Goal: Task Accomplishment & Management: Use online tool/utility

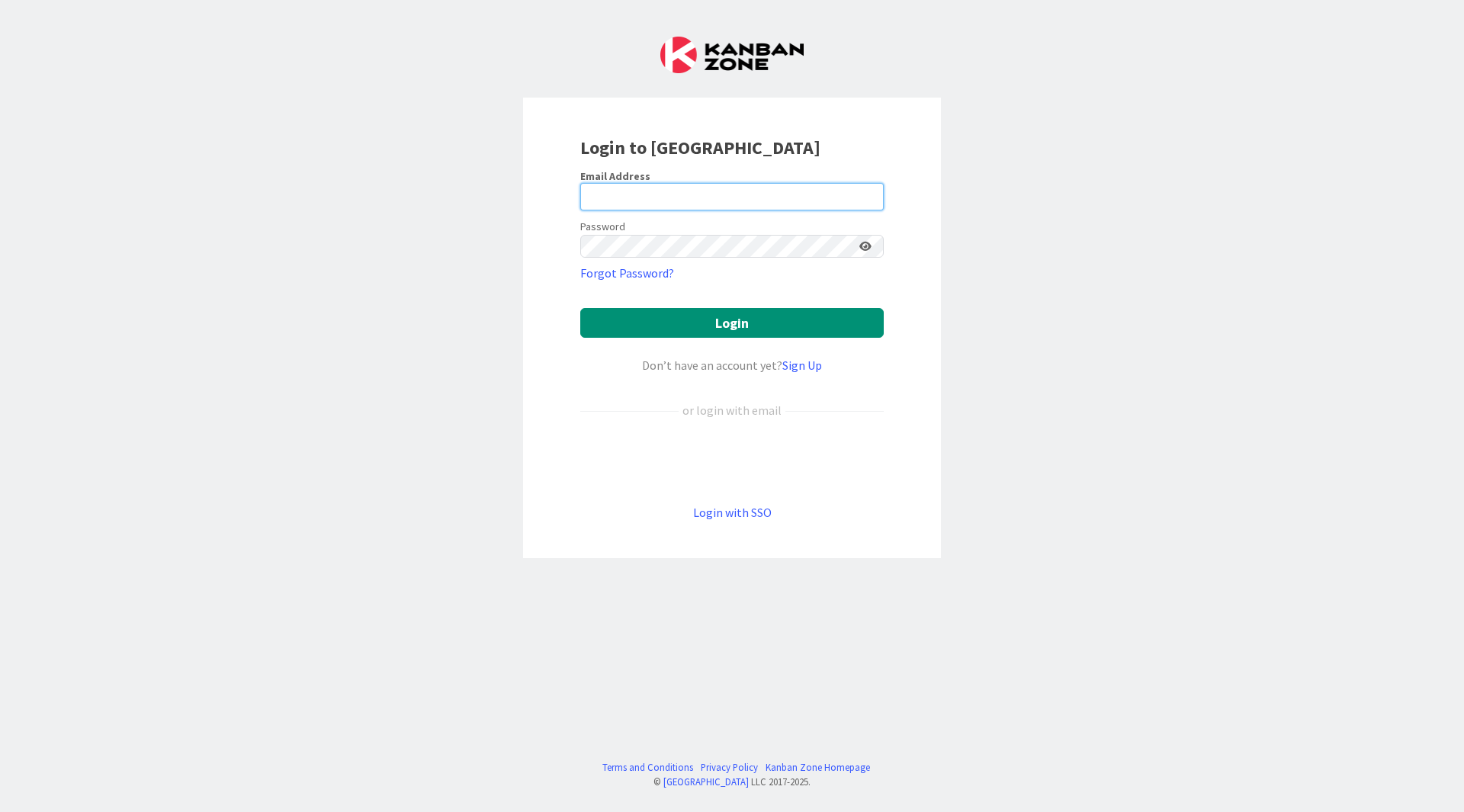
click at [675, 194] on input "email" at bounding box center [732, 196] width 304 height 27
type input "[EMAIL_ADDRESS][DOMAIN_NAME]"
click at [580, 308] on button "Login" at bounding box center [732, 323] width 304 height 30
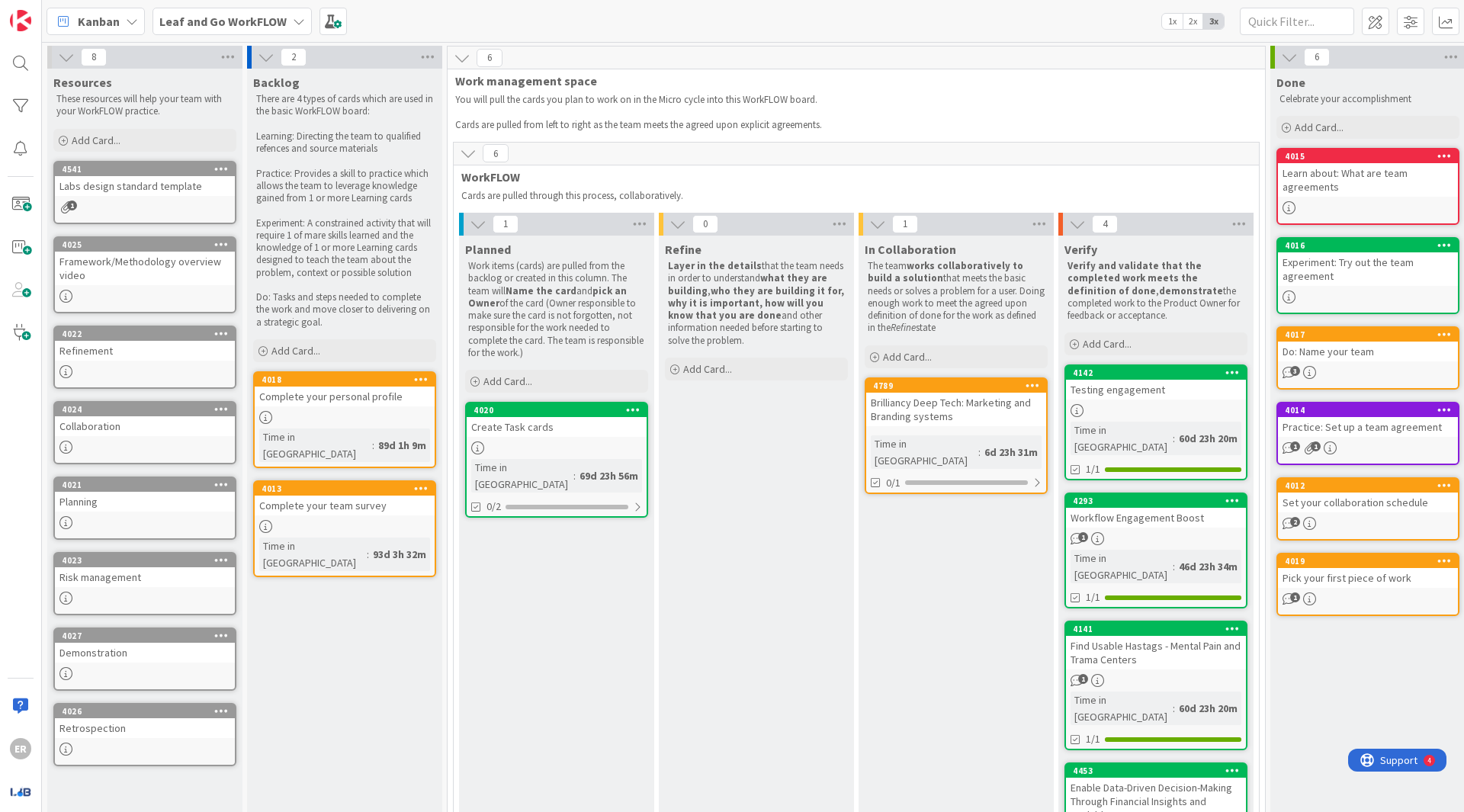
click at [932, 408] on div "Brilliancy Deep Tech: Marketing and Branding systems" at bounding box center [956, 409] width 180 height 34
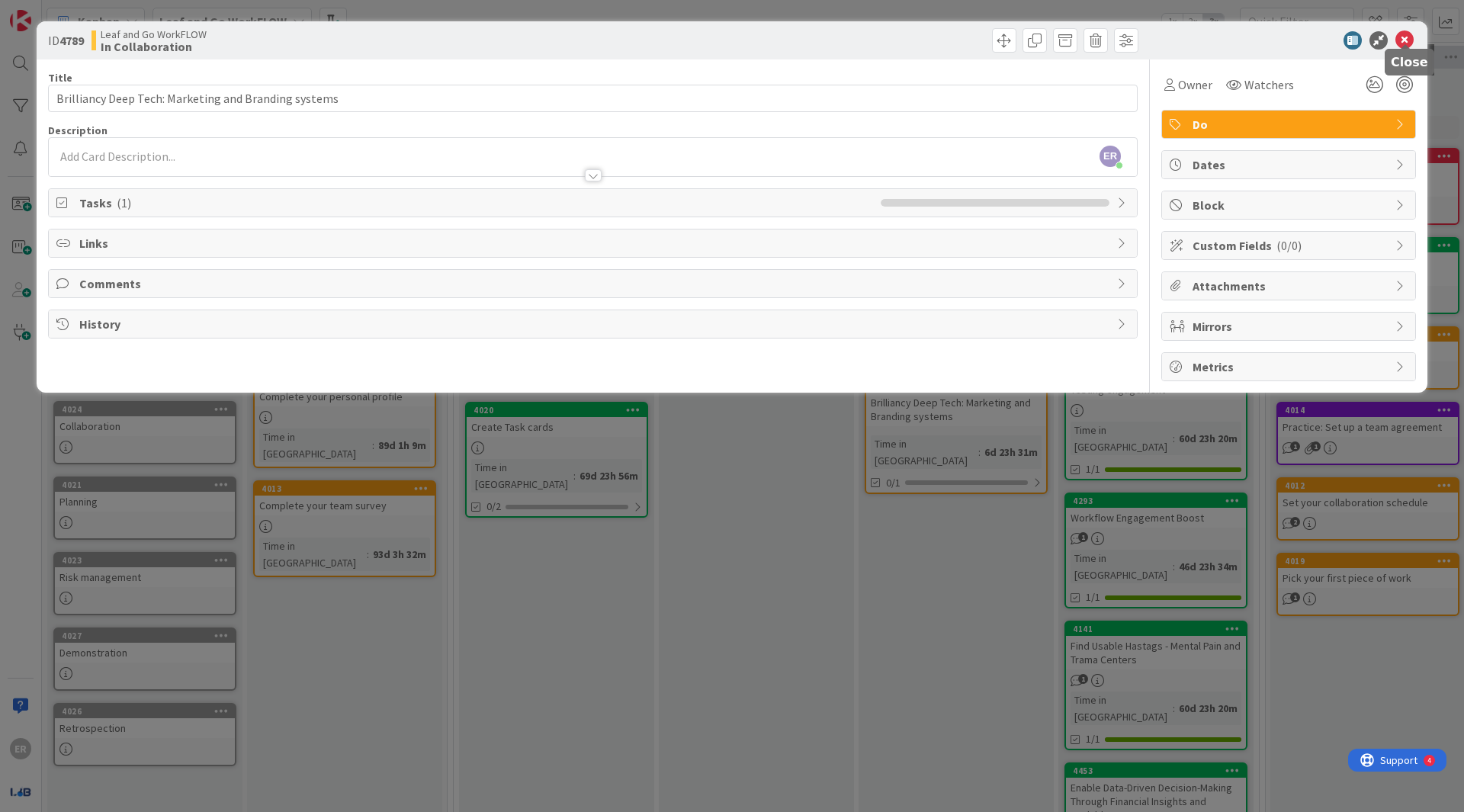
click at [1405, 36] on icon at bounding box center [1404, 40] width 18 height 18
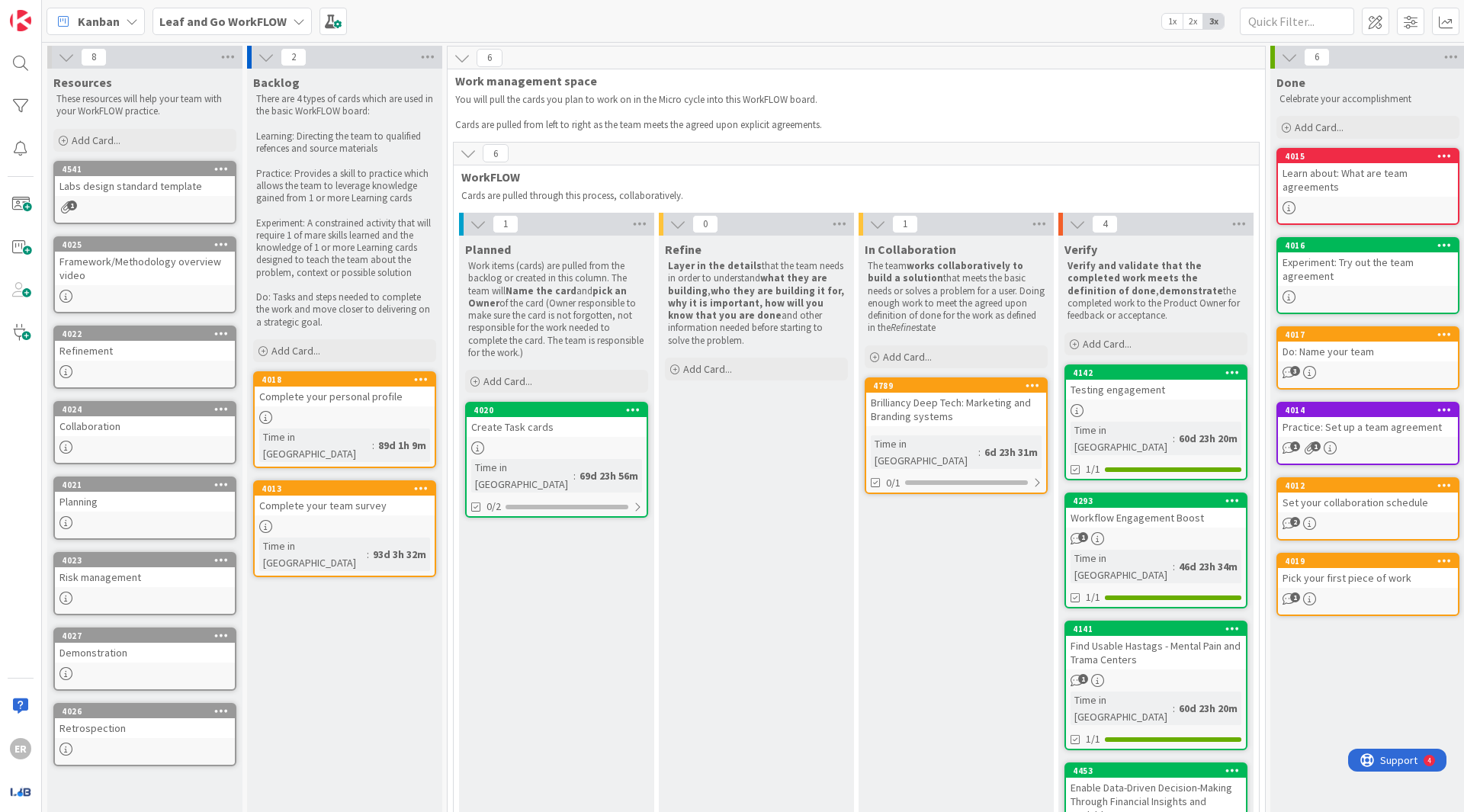
click at [269, 22] on b "Leaf and Go WorkFLOW" at bounding box center [223, 21] width 127 height 15
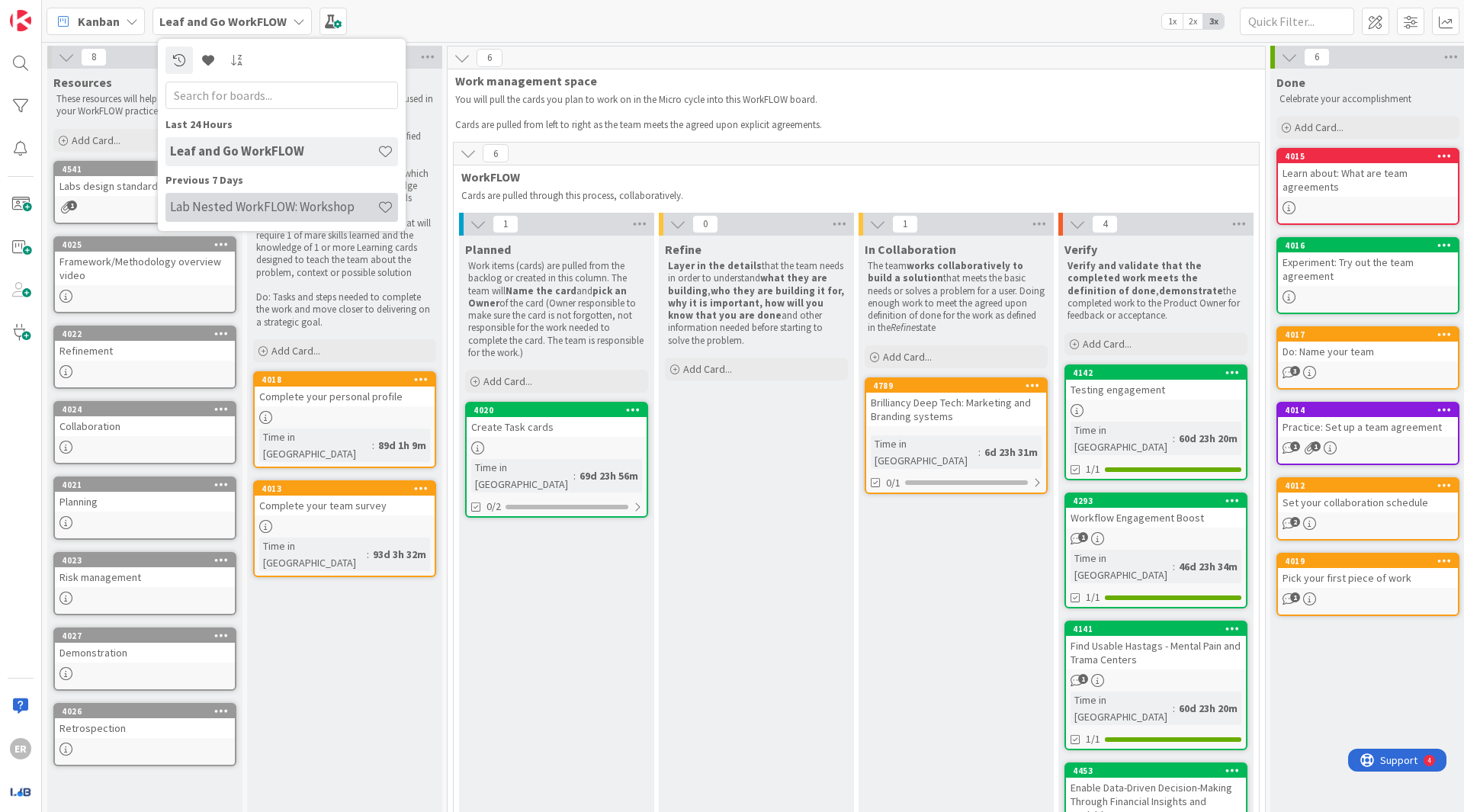
click at [242, 208] on h4 "Lab Nested WorkFLOW: Workshop" at bounding box center [274, 206] width 207 height 15
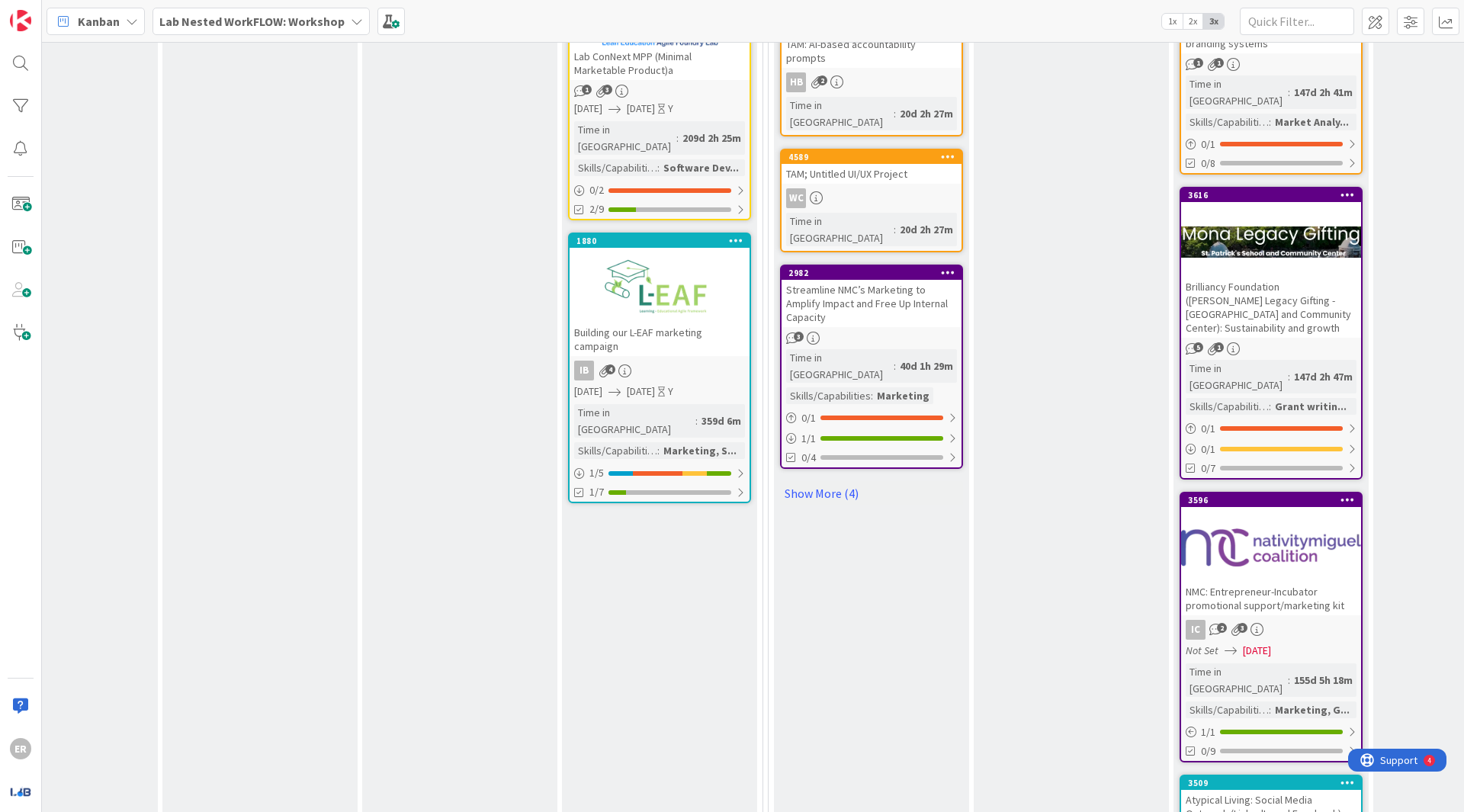
scroll to position [1272, 696]
click at [828, 480] on link "Show More (4)" at bounding box center [871, 492] width 183 height 25
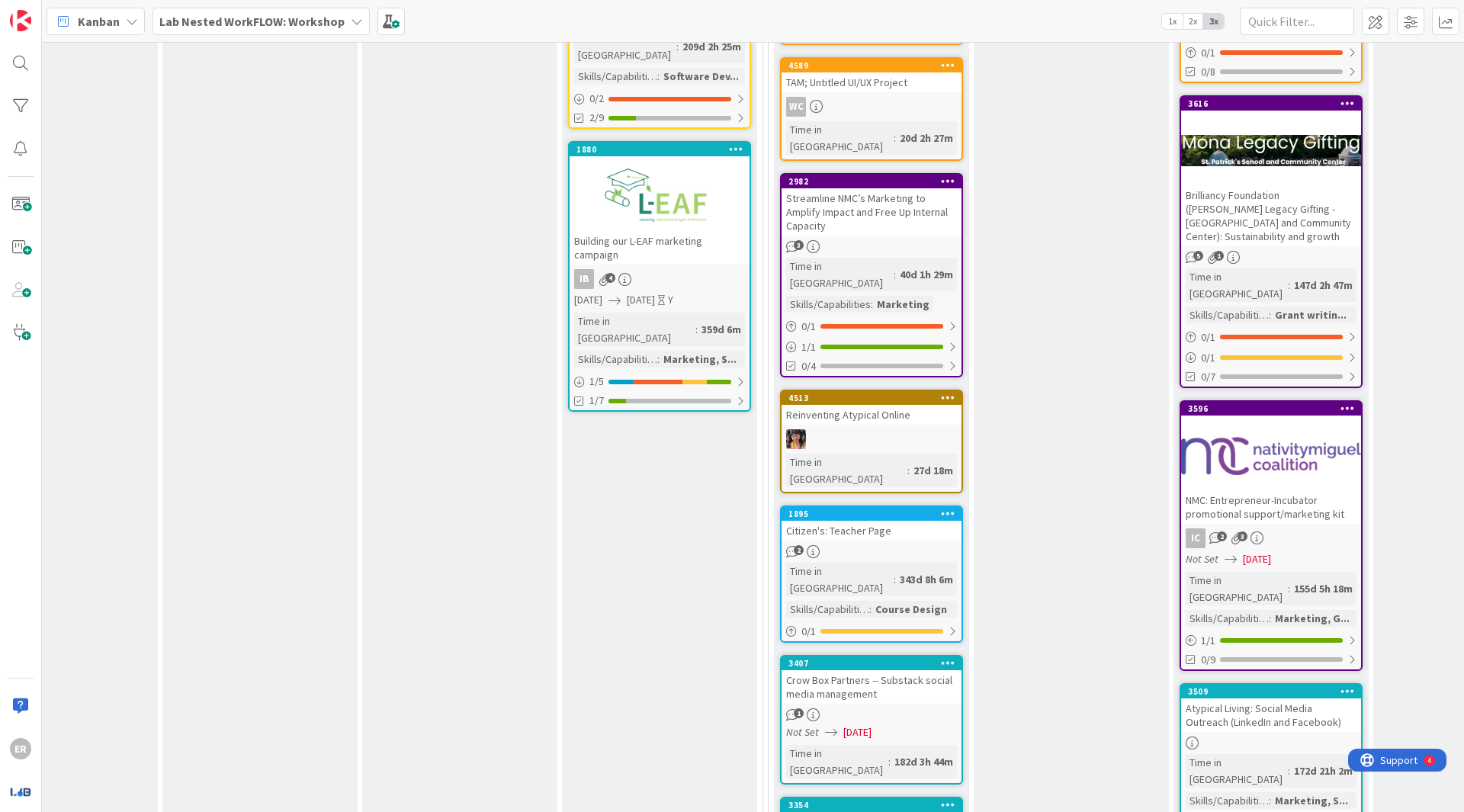
scroll to position [1385, 696]
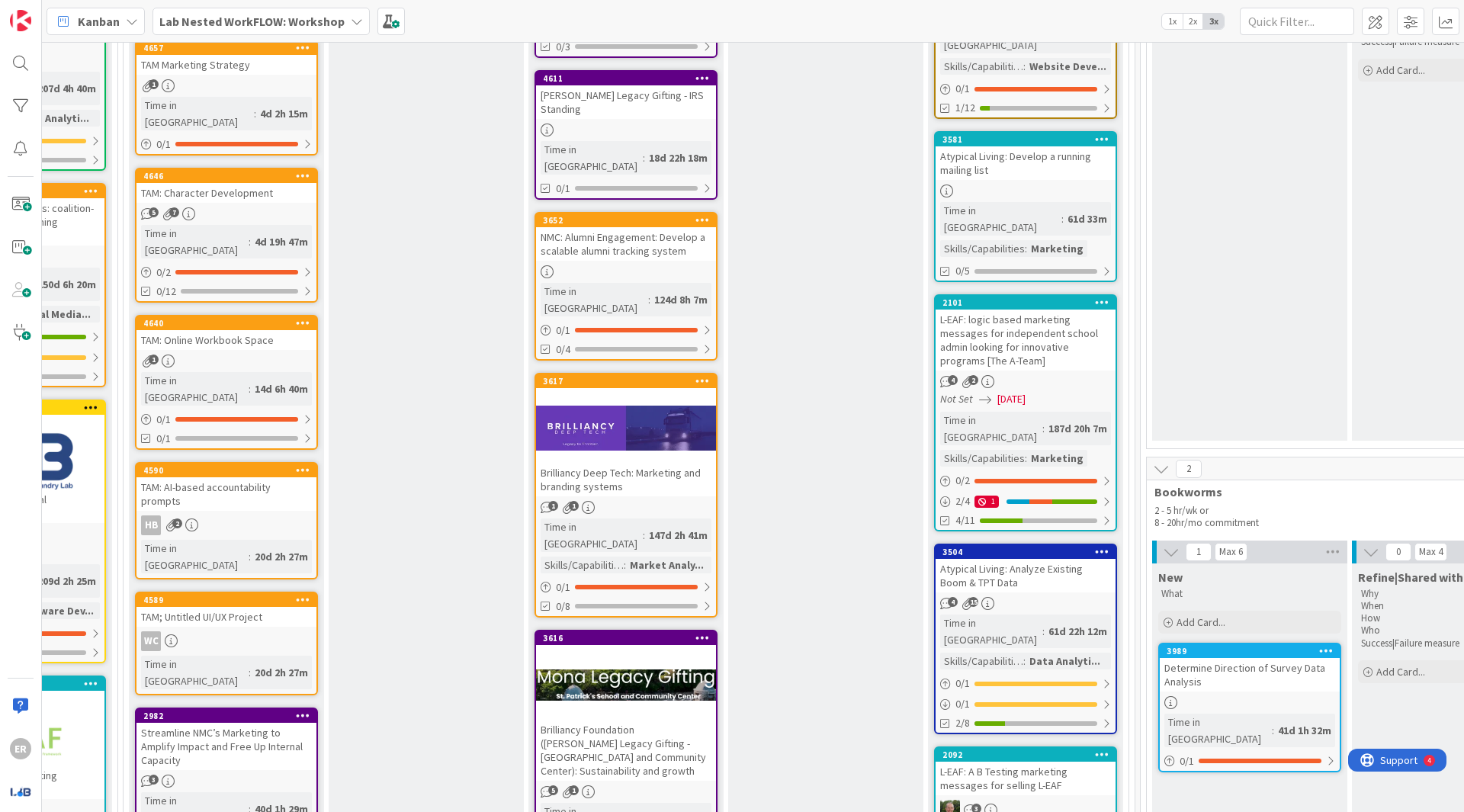
scroll to position [828, 1341]
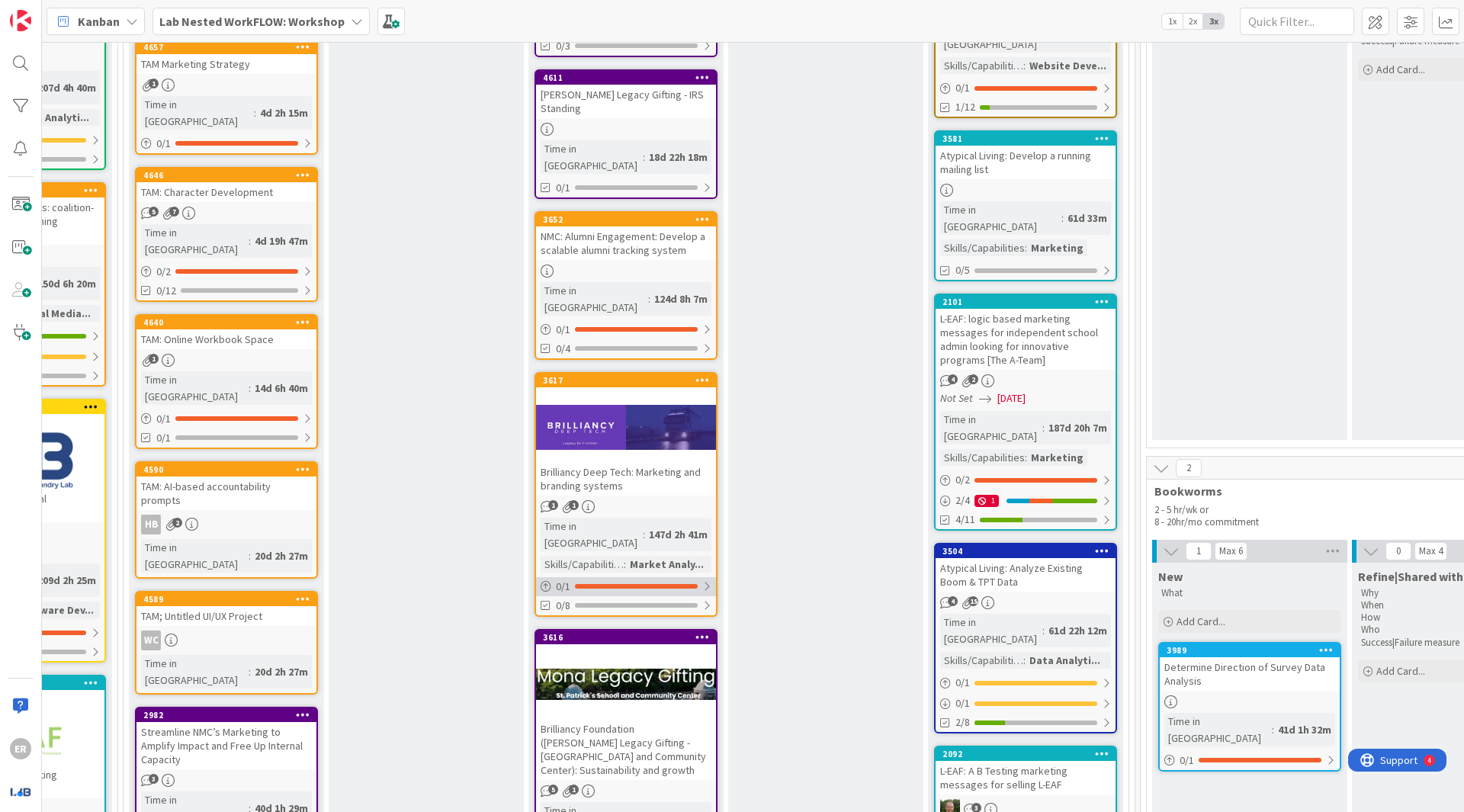
click at [691, 577] on div "0 / 1" at bounding box center [626, 586] width 180 height 19
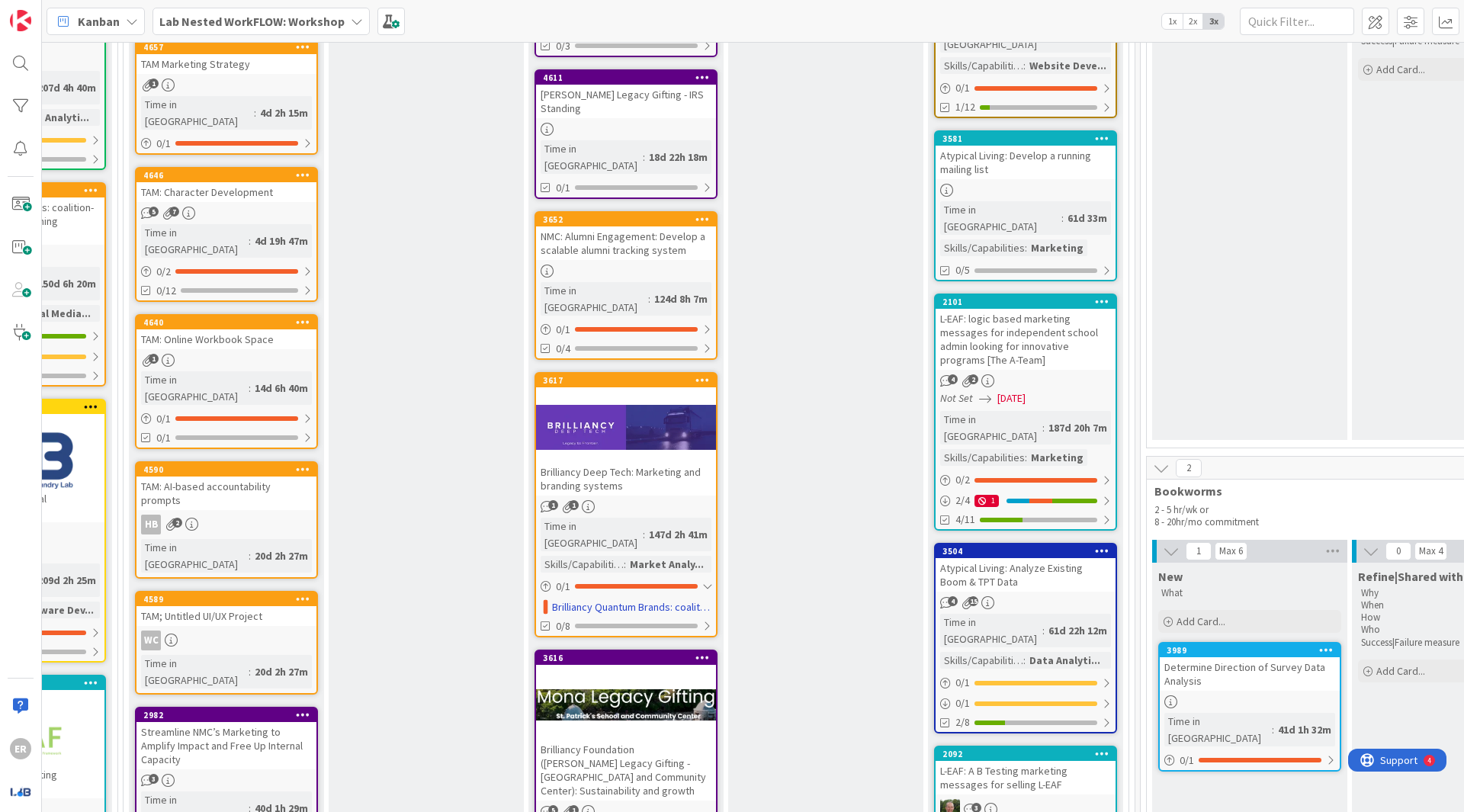
click at [649, 394] on div at bounding box center [626, 427] width 180 height 68
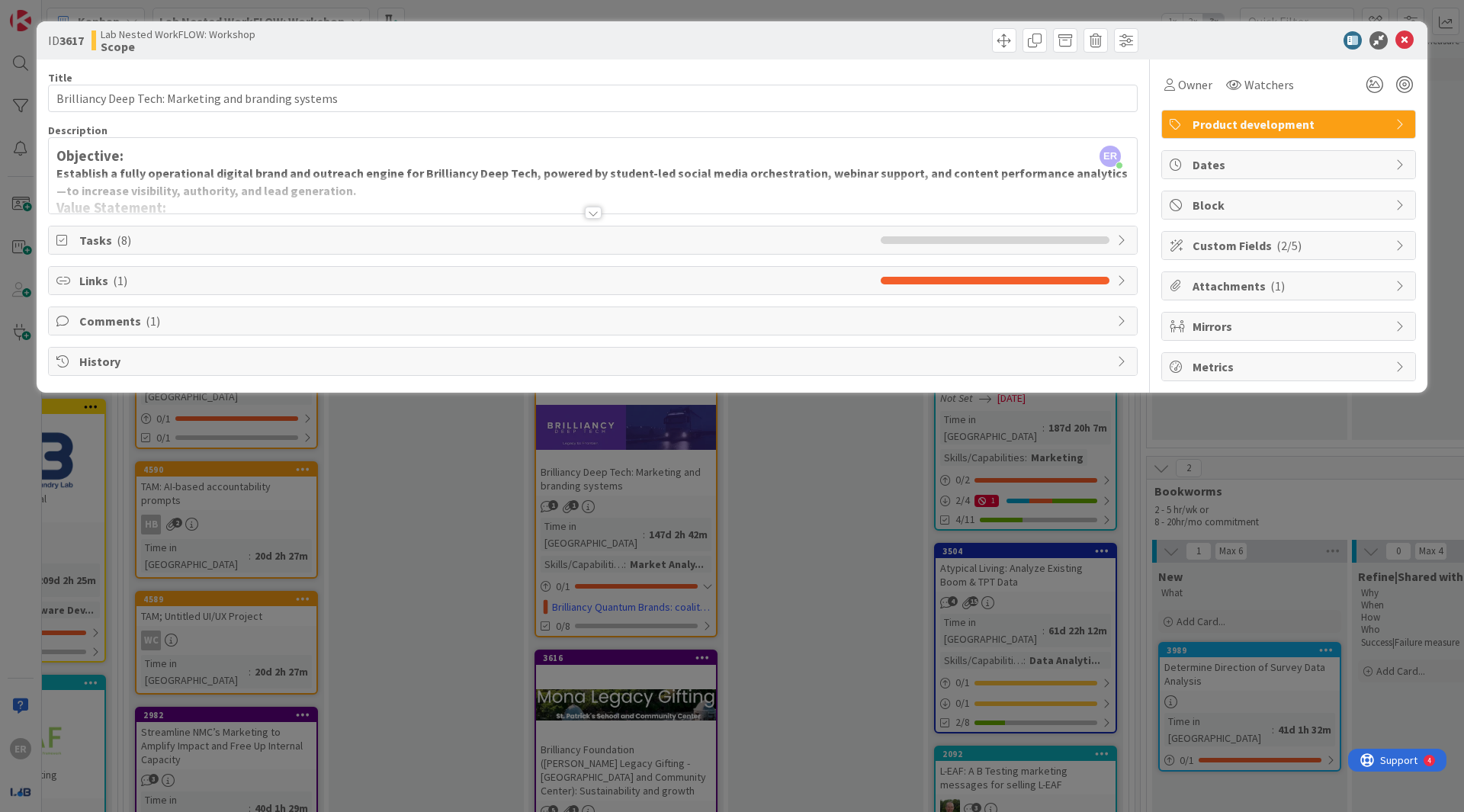
click at [593, 207] on div at bounding box center [593, 212] width 16 height 12
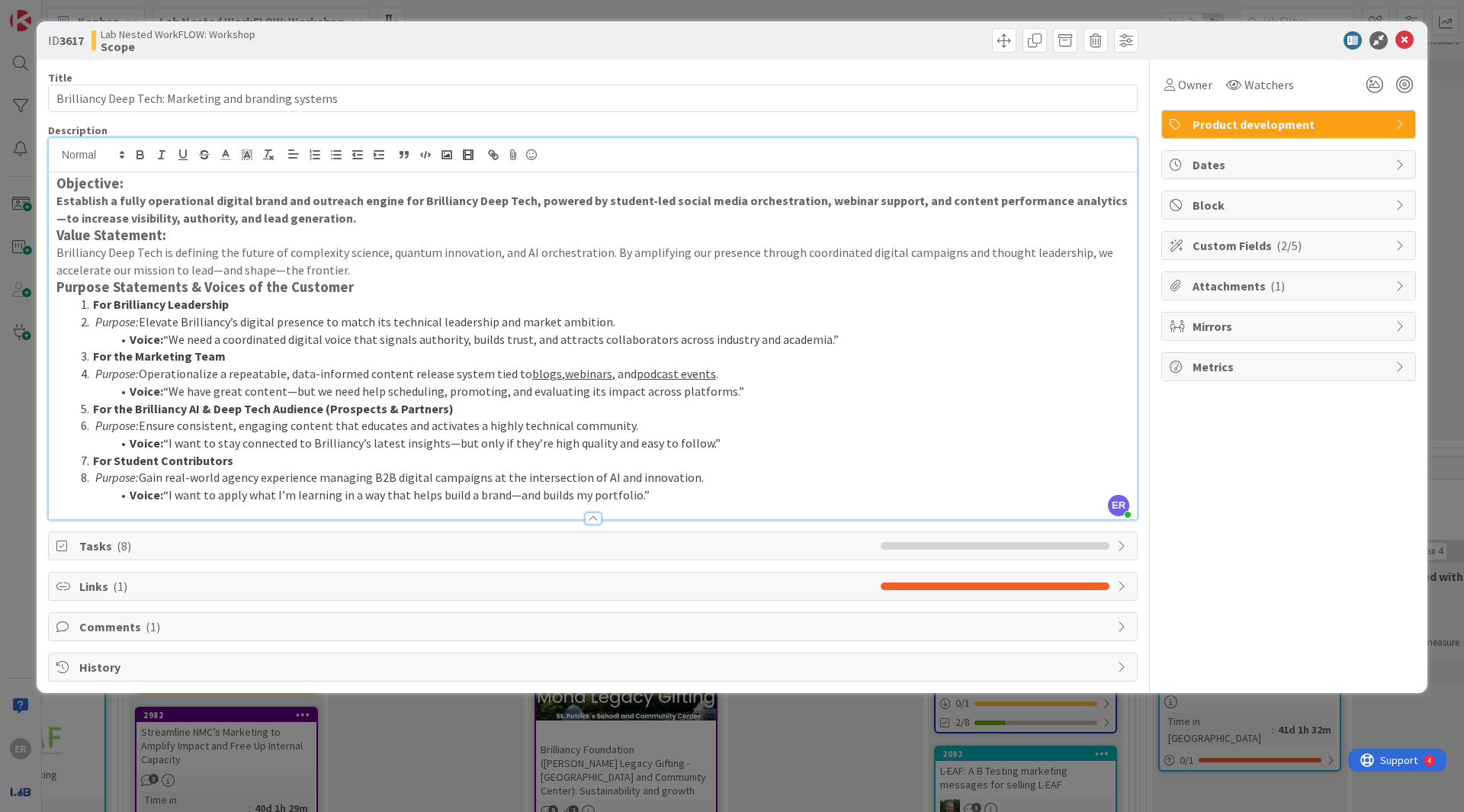
click at [641, 536] on span "Tasks ( 8 )" at bounding box center [476, 546] width 794 height 18
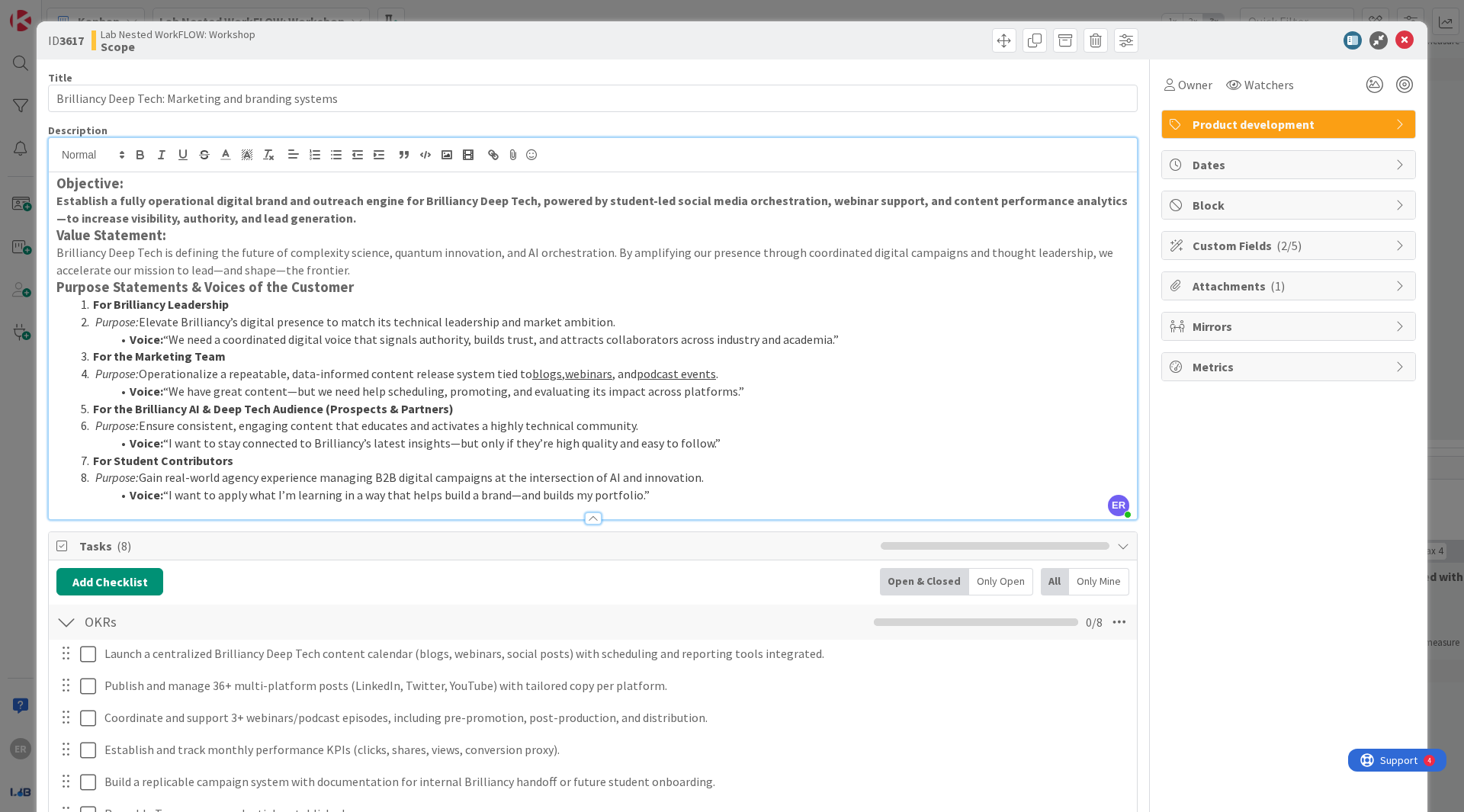
scroll to position [266, 0]
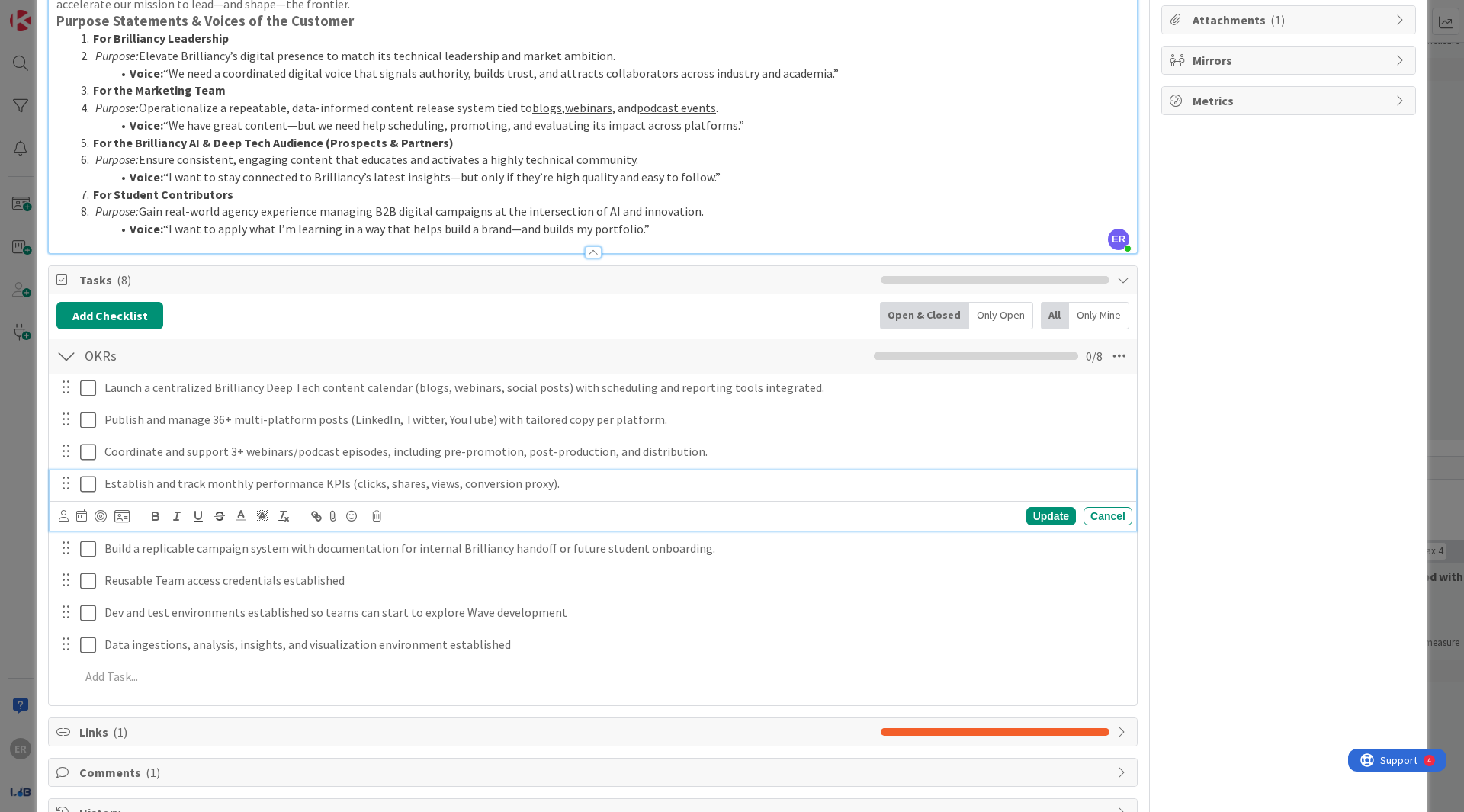
click at [442, 475] on p "Establish and track monthly performance KPIs (clicks, shares, views, conversion…" at bounding box center [615, 483] width 1021 height 17
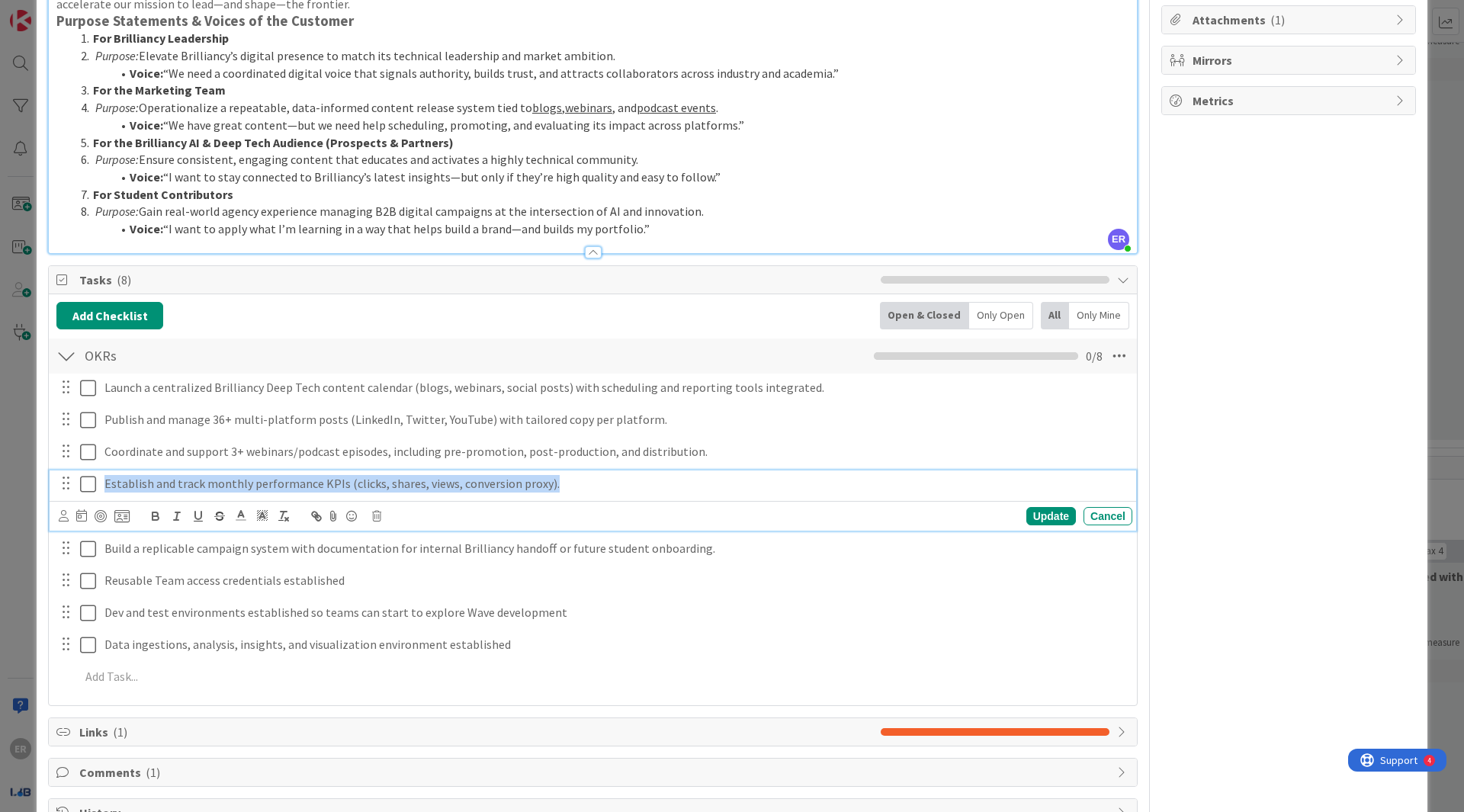
click at [442, 475] on p "Establish and track monthly performance KPIs (clicks, shares, views, conversion…" at bounding box center [615, 483] width 1021 height 17
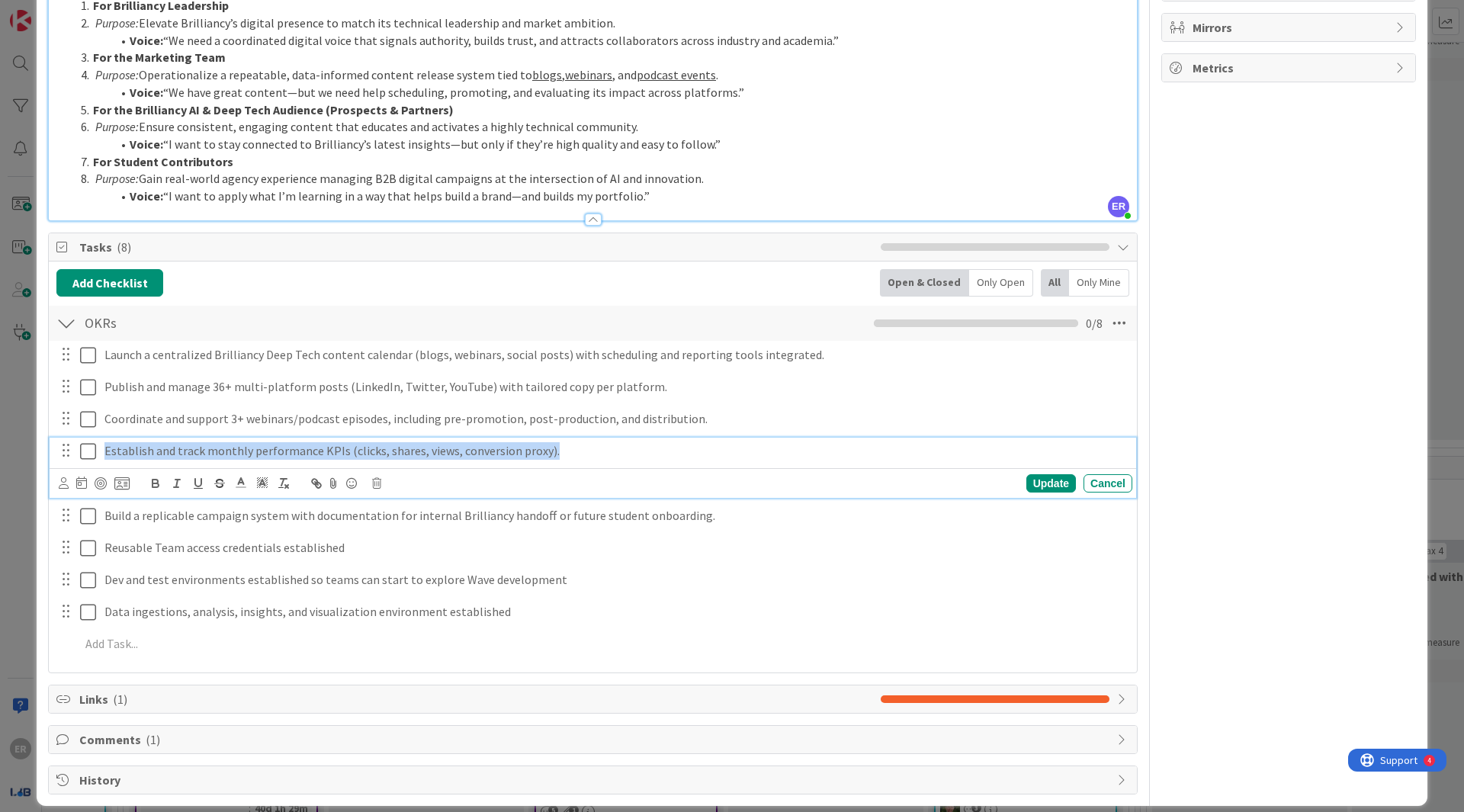
scroll to position [0, 0]
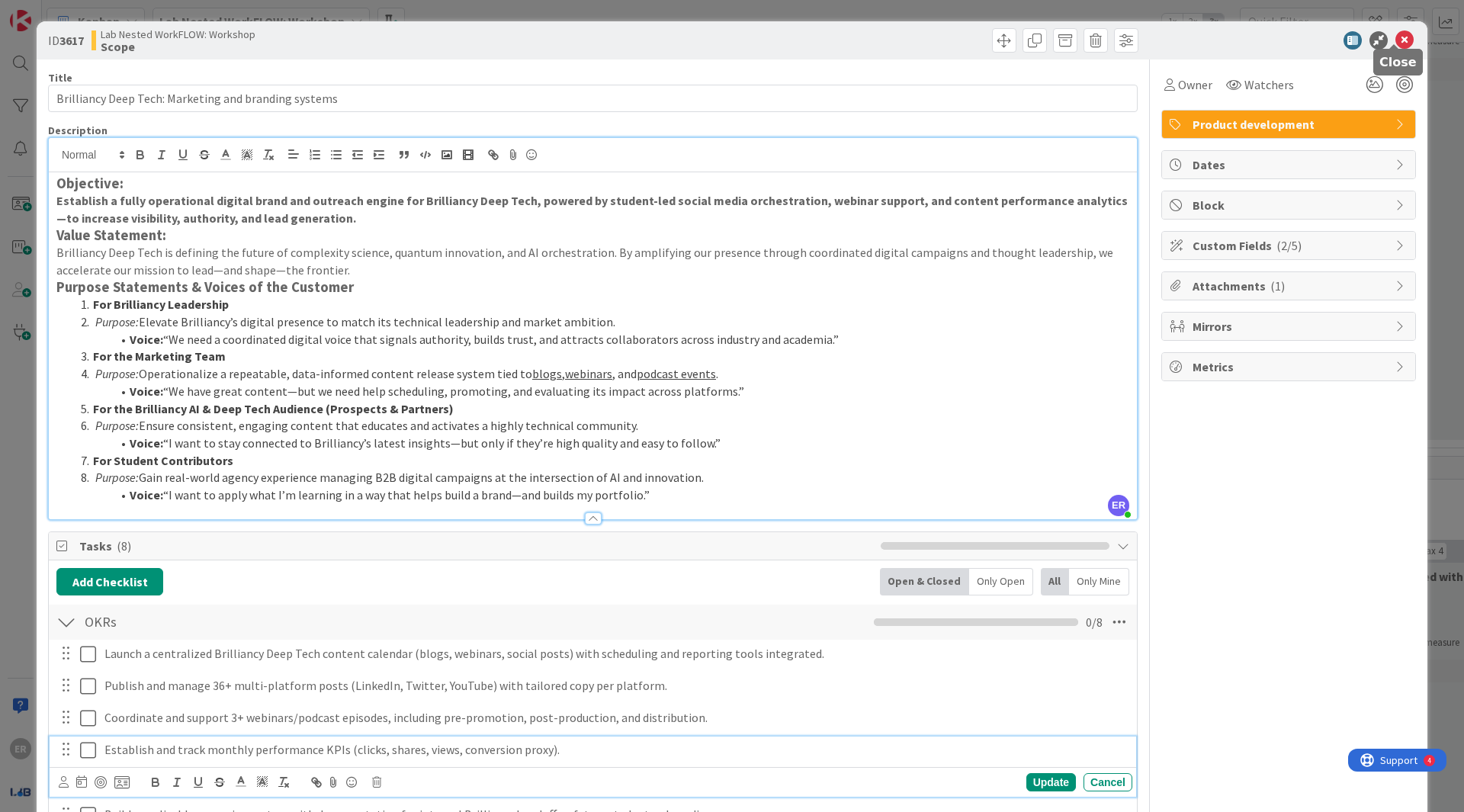
click at [1395, 37] on icon at bounding box center [1404, 40] width 18 height 18
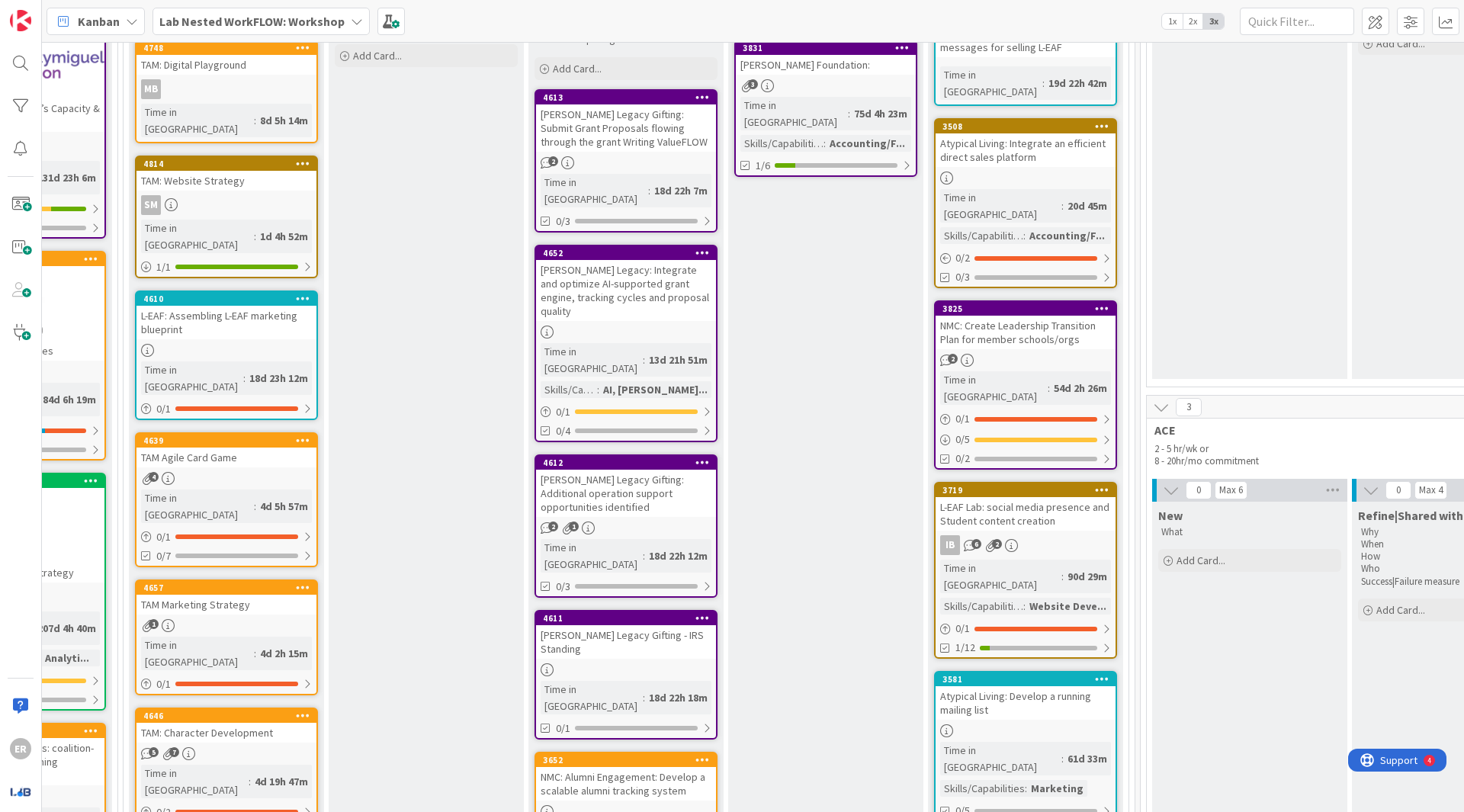
scroll to position [204, 1341]
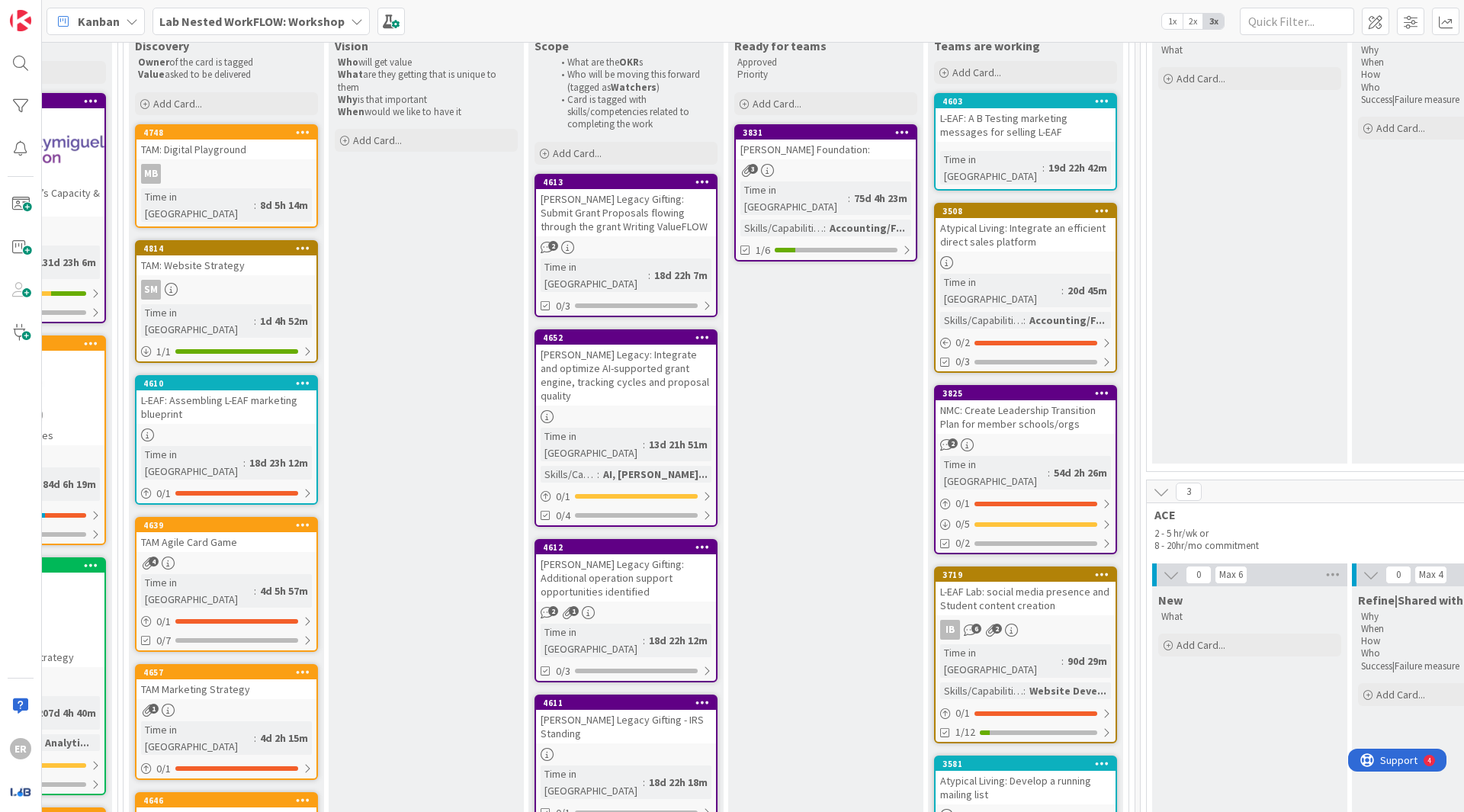
click at [204, 15] on b "Lab Nested WorkFLOW: Workshop" at bounding box center [252, 21] width 186 height 15
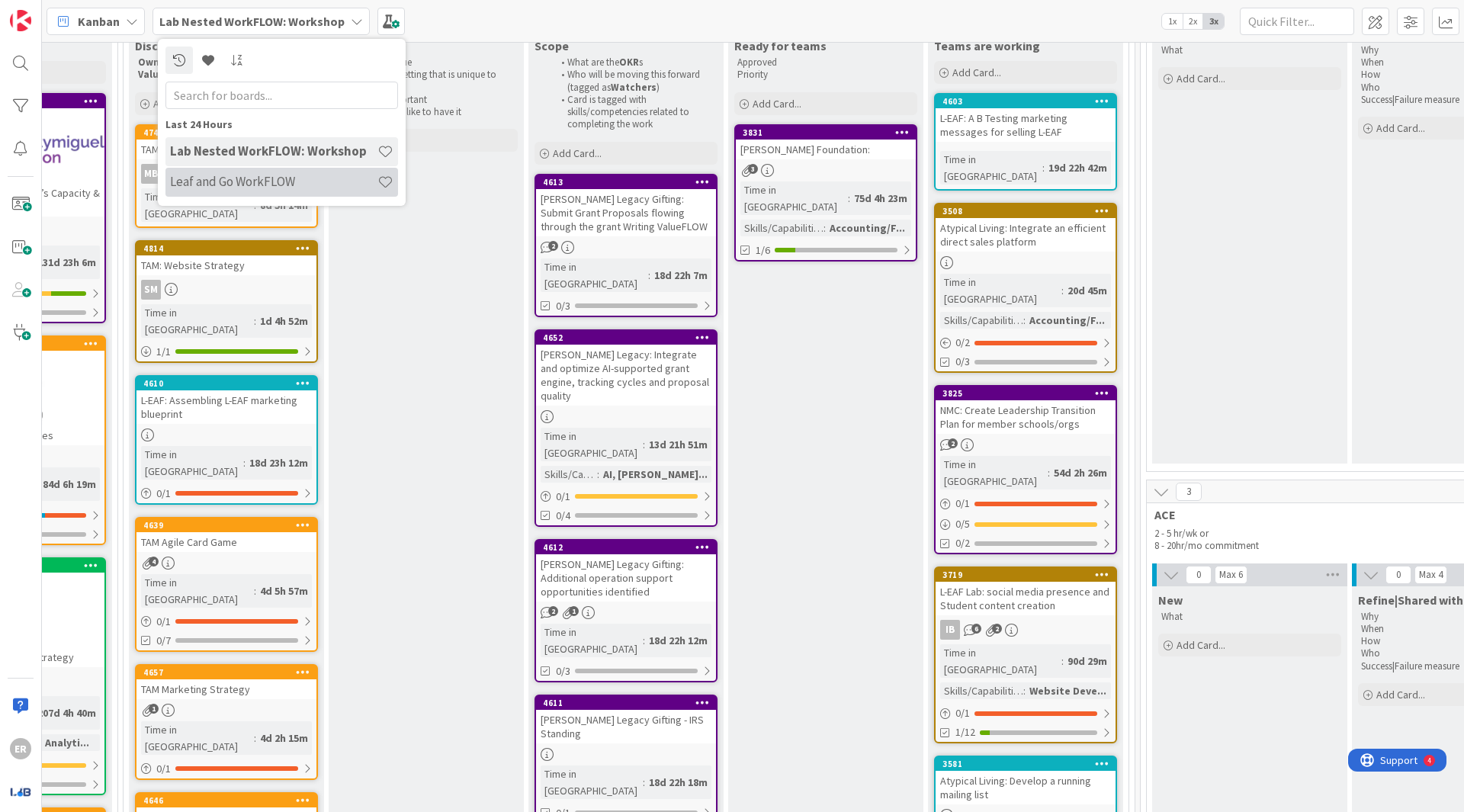
click at [268, 191] on div "Leaf and Go WorkFLOW" at bounding box center [282, 182] width 233 height 29
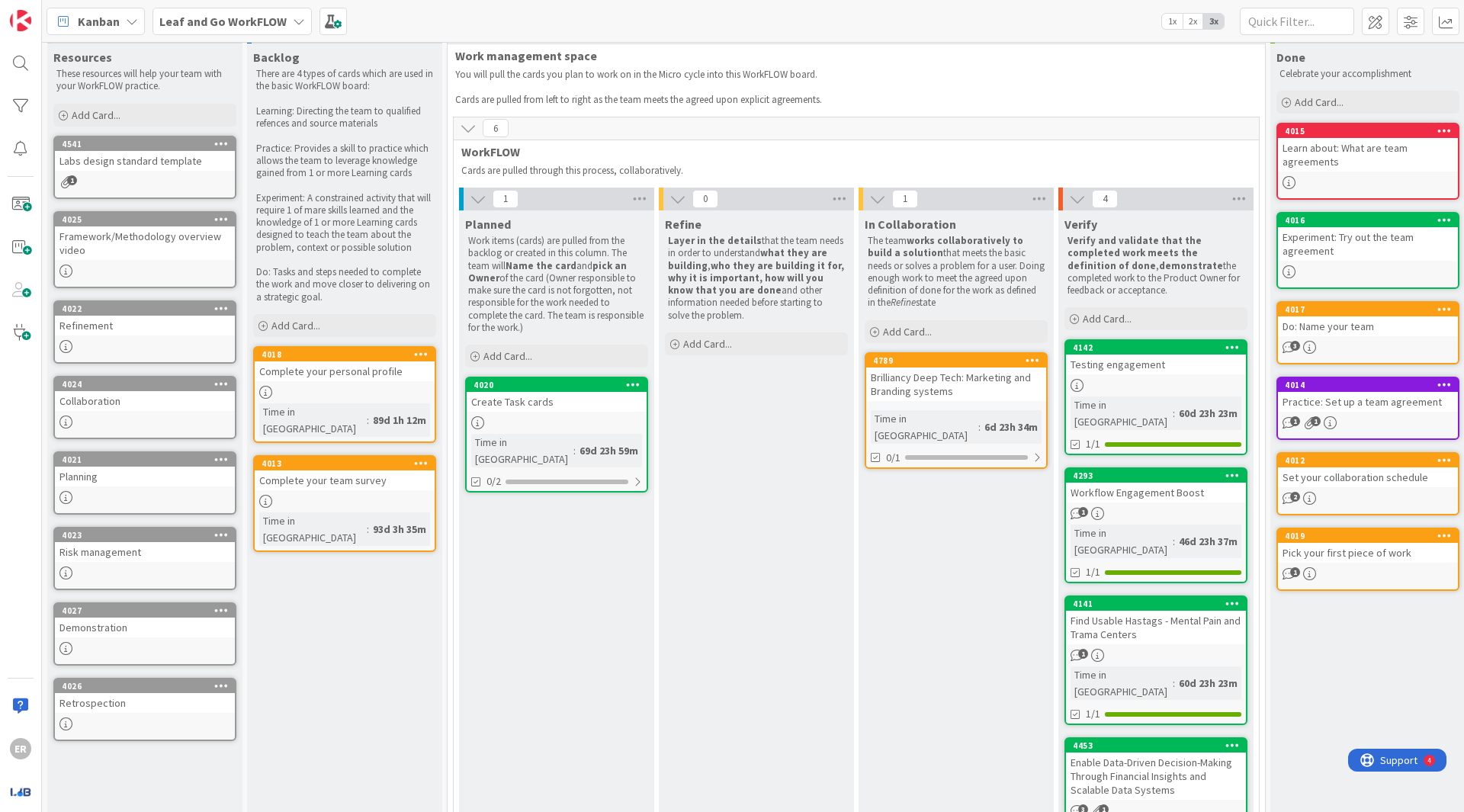
scroll to position [26, 0]
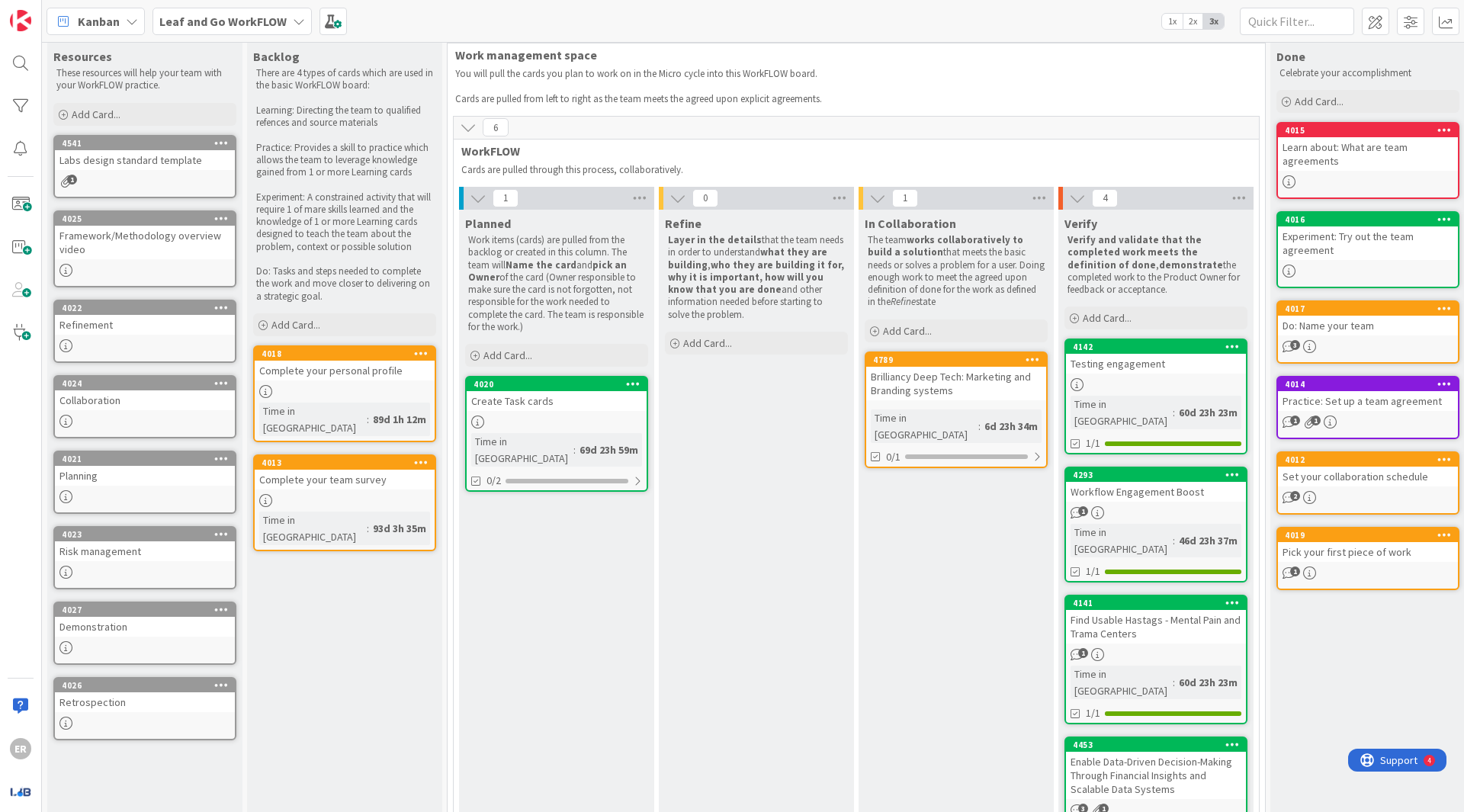
click at [980, 417] on div "6d 23h 34m" at bounding box center [1010, 426] width 61 height 16
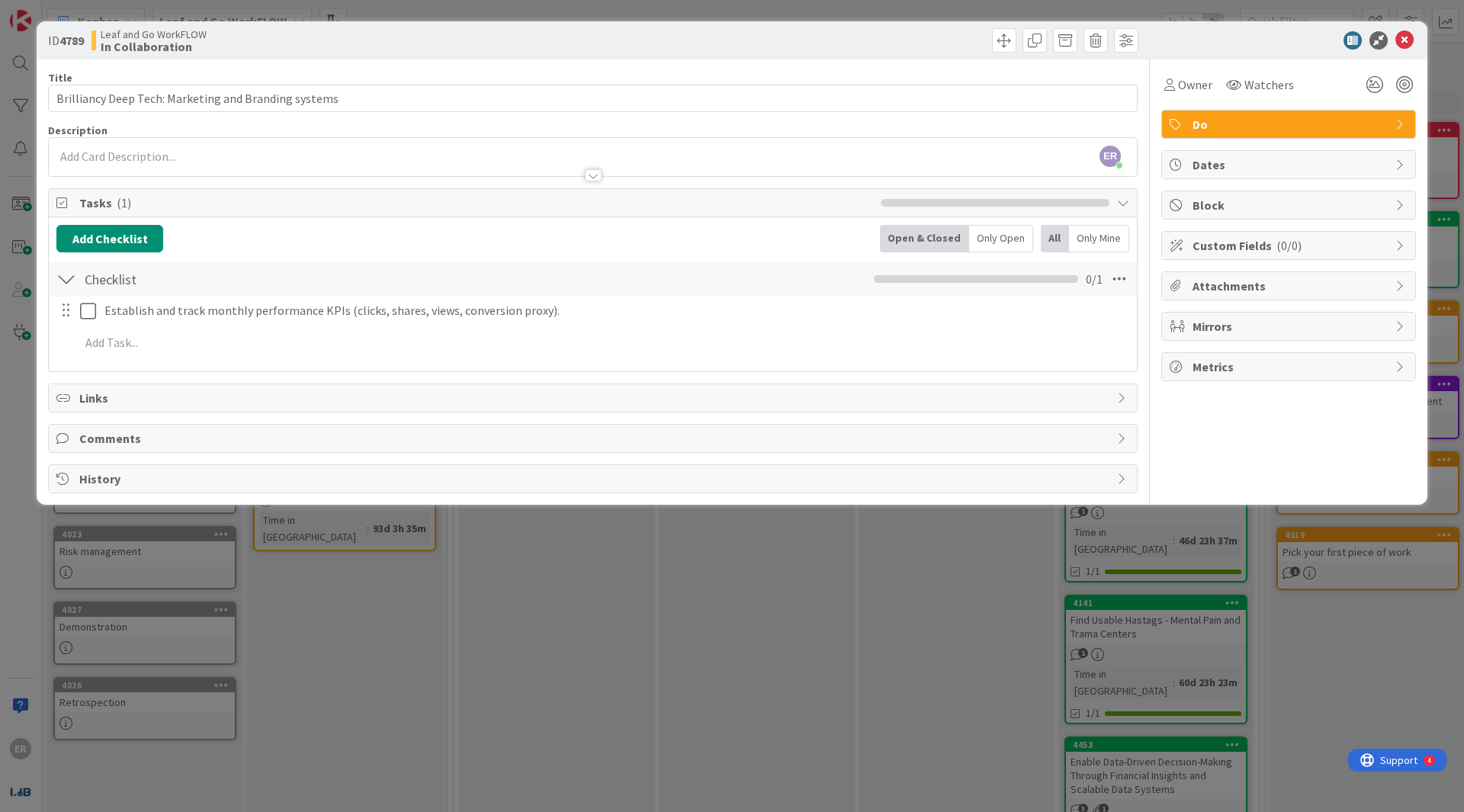
click at [455, 385] on div "Links" at bounding box center [593, 398] width 1088 height 27
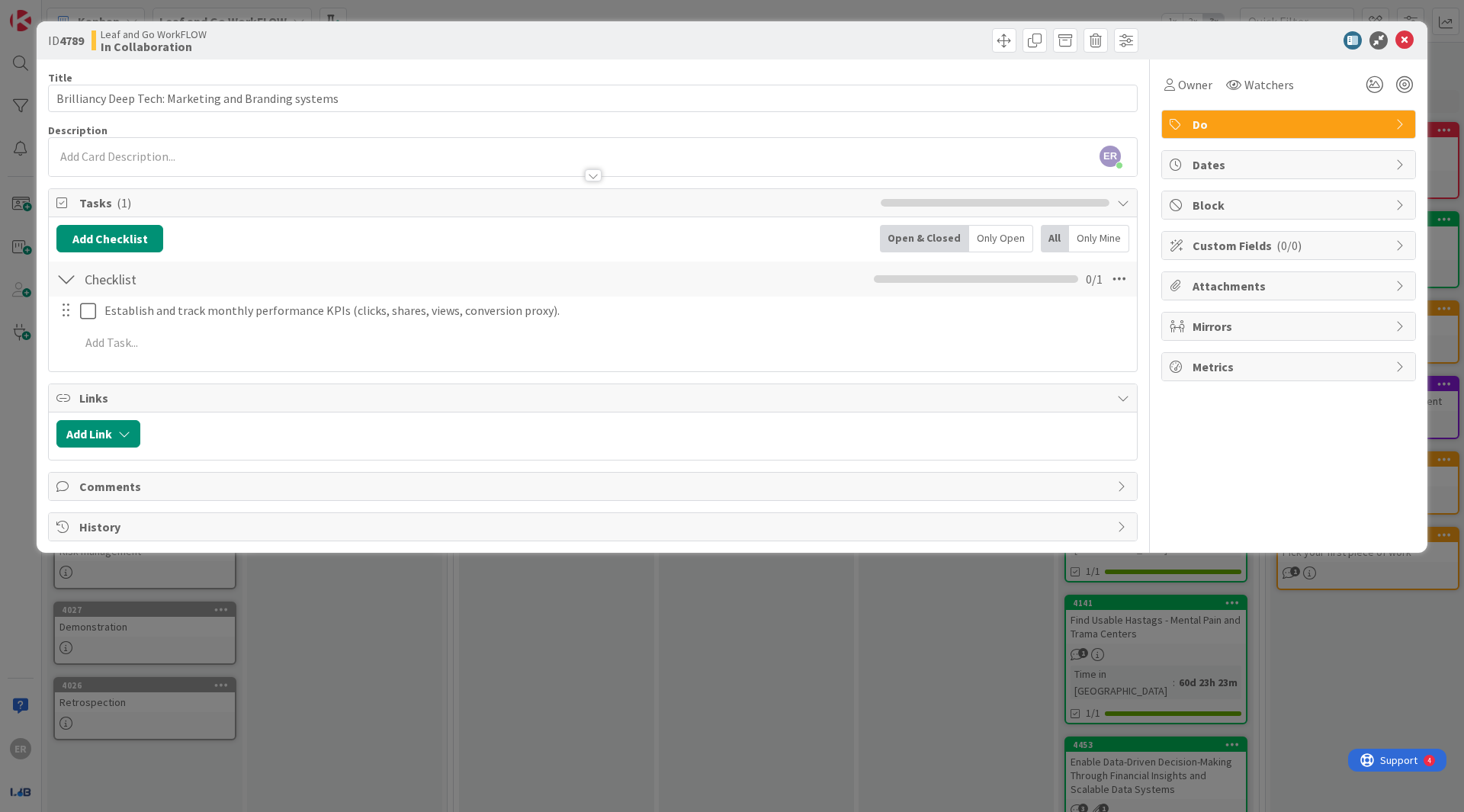
click at [401, 455] on div "Title 52 / 128 Brilliancy Deep Tech: Marketing and Branding systems Description…" at bounding box center [593, 300] width 1089 height 482
click at [409, 477] on span "Comments" at bounding box center [594, 486] width 1030 height 18
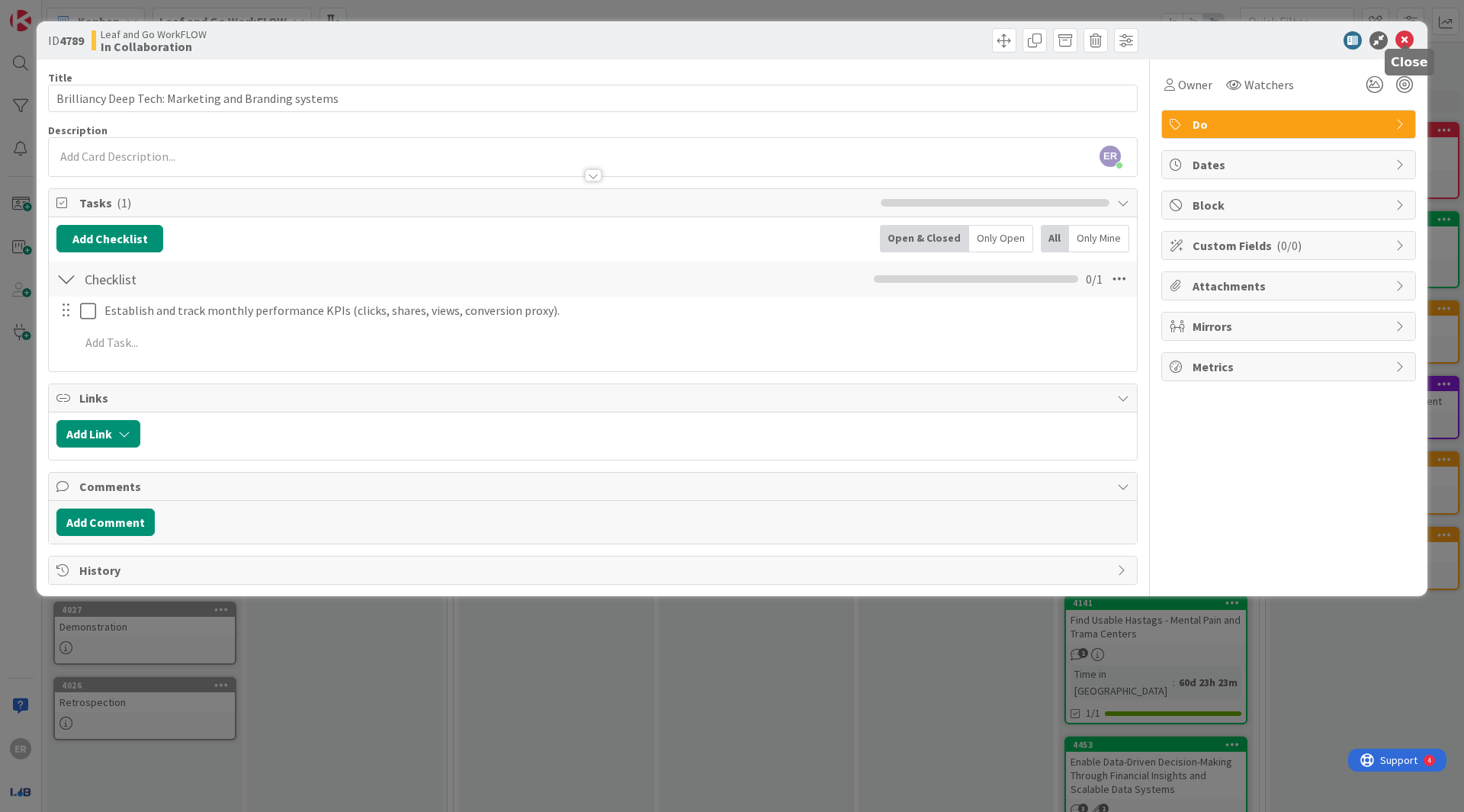
click at [1404, 36] on icon at bounding box center [1404, 40] width 18 height 18
